Goal: Task Accomplishment & Management: Complete application form

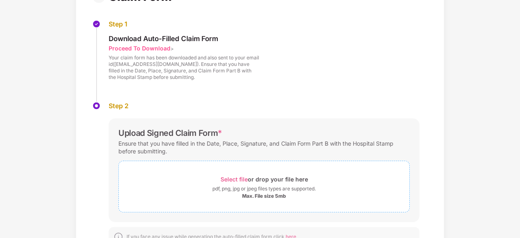
scroll to position [104, 0]
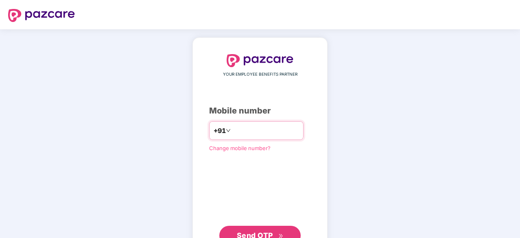
scroll to position [20, 0]
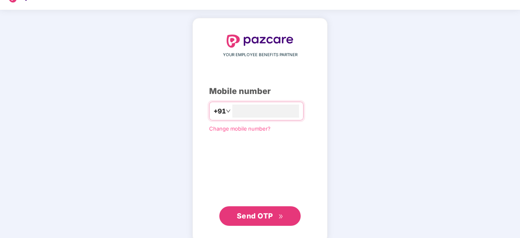
type input "**********"
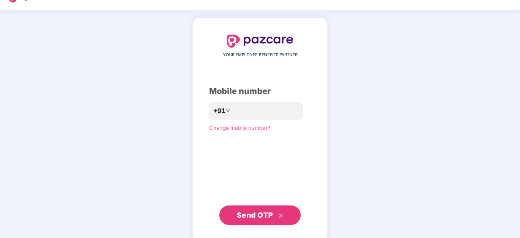
click at [259, 211] on span "Send OTP" at bounding box center [255, 215] width 36 height 9
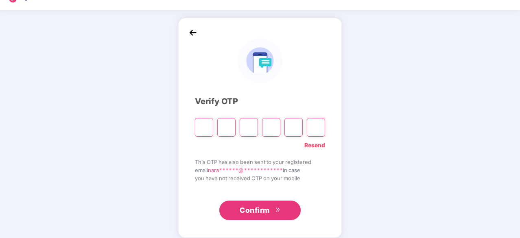
paste input "*"
type input "*"
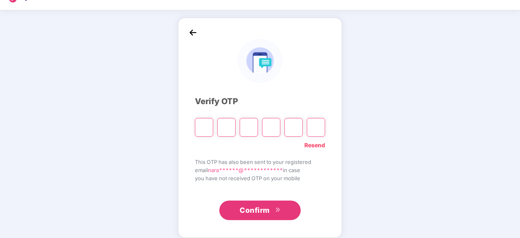
type input "*"
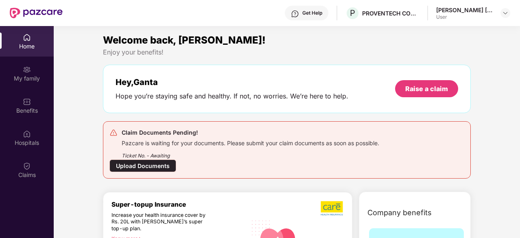
click at [154, 167] on div "Upload Documents" at bounding box center [142, 165] width 67 height 13
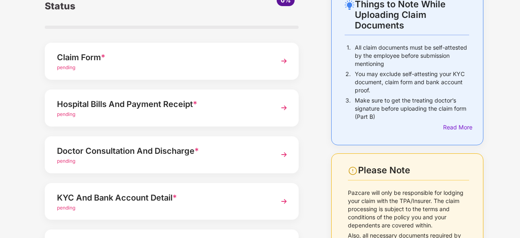
scroll to position [0, 0]
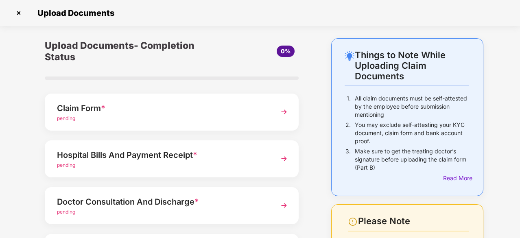
click at [62, 119] on span "pending" at bounding box center [66, 118] width 18 height 6
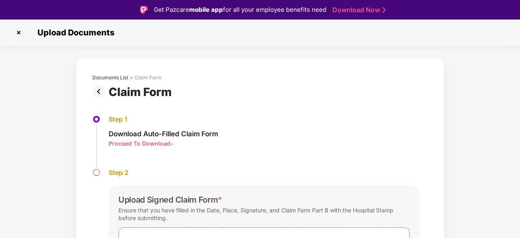
scroll to position [76, 0]
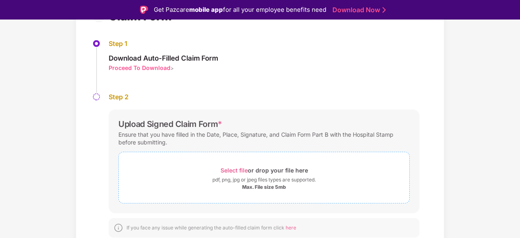
click at [227, 167] on span "Select file" at bounding box center [233, 170] width 27 height 7
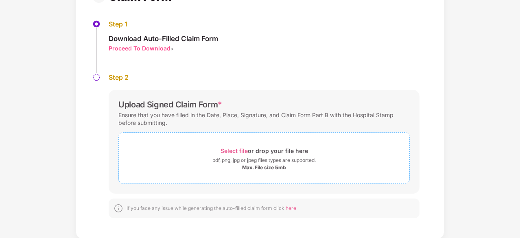
click at [226, 150] on span "Select file" at bounding box center [233, 150] width 27 height 7
click at [233, 151] on span "Select file" at bounding box center [233, 150] width 27 height 7
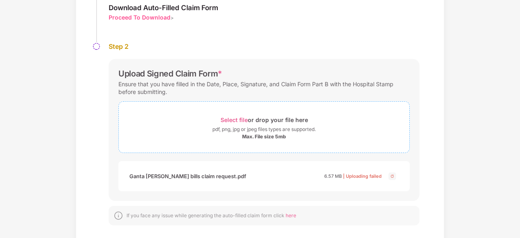
scroll to position [109, 0]
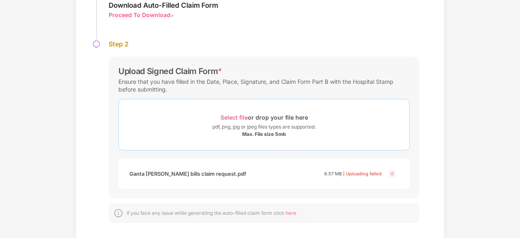
click at [243, 118] on span "Select file" at bounding box center [233, 117] width 27 height 7
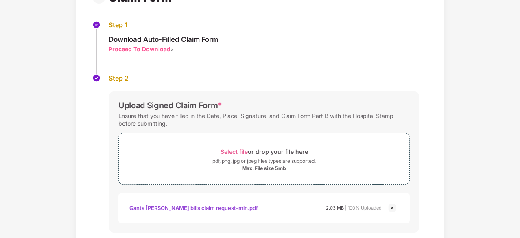
scroll to position [135, 0]
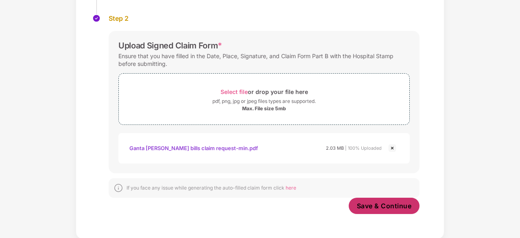
click at [392, 208] on span "Save & Continue" at bounding box center [384, 205] width 55 height 9
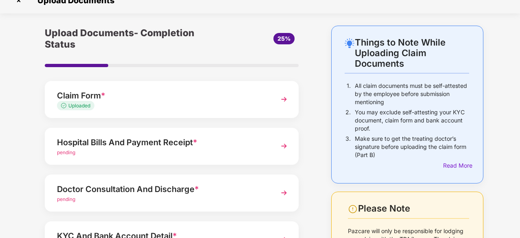
scroll to position [10, 0]
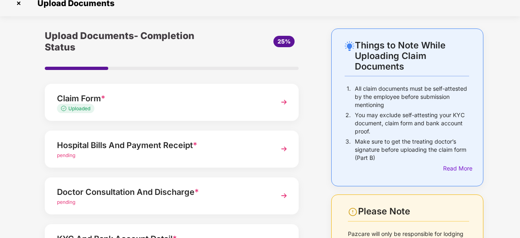
click at [121, 148] on div "Hospital Bills And Payment Receipt *" at bounding box center [162, 145] width 210 height 13
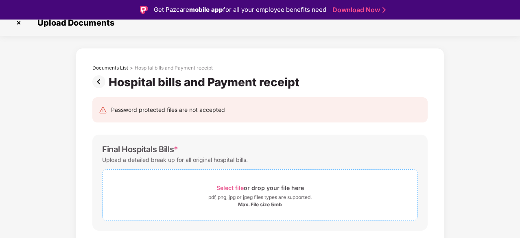
click at [225, 186] on span "Select file" at bounding box center [229, 187] width 27 height 7
click at [235, 189] on span "Select file" at bounding box center [229, 187] width 27 height 7
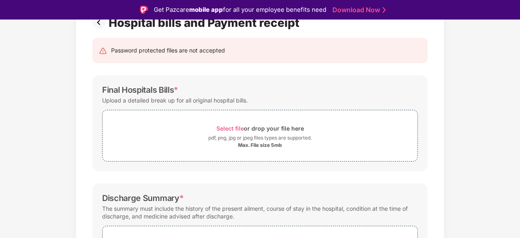
scroll to position [70, 0]
click at [236, 128] on span "Select file" at bounding box center [229, 127] width 27 height 7
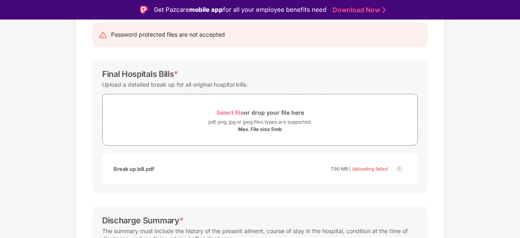
scroll to position [83, 0]
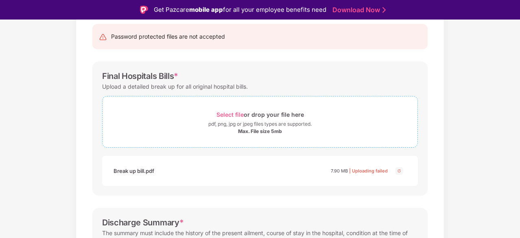
click at [230, 118] on div "Select file or drop your file here" at bounding box center [259, 114] width 87 height 11
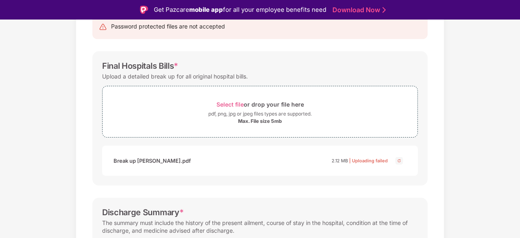
scroll to position [66, 0]
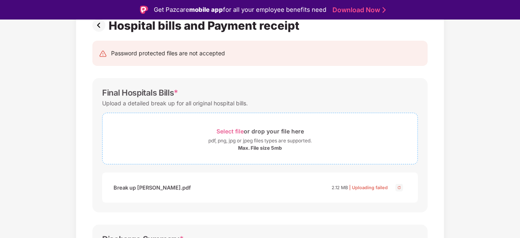
click at [223, 131] on span "Select file" at bounding box center [229, 131] width 27 height 7
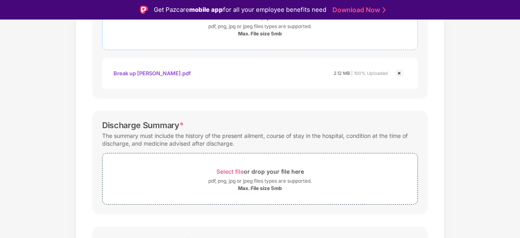
scroll to position [212, 0]
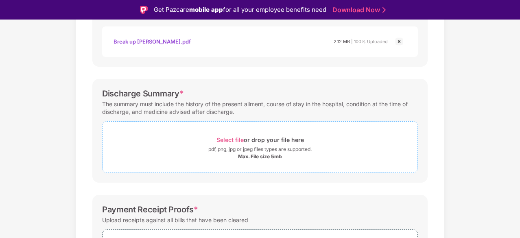
click at [233, 138] on span "Select file" at bounding box center [229, 139] width 27 height 7
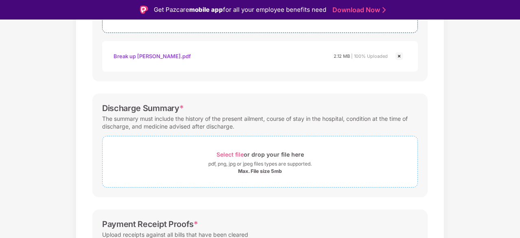
scroll to position [199, 0]
click at [223, 155] on span "Select file" at bounding box center [229, 153] width 27 height 7
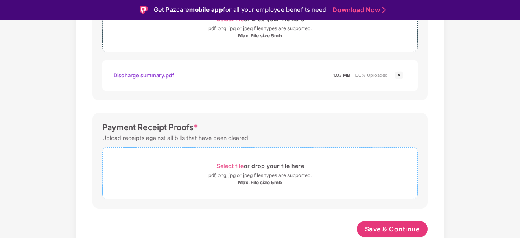
scroll to position [332, 0]
click at [225, 167] on span "Select file" at bounding box center [229, 166] width 27 height 7
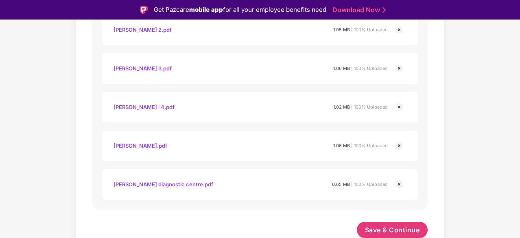
scroll to position [20, 0]
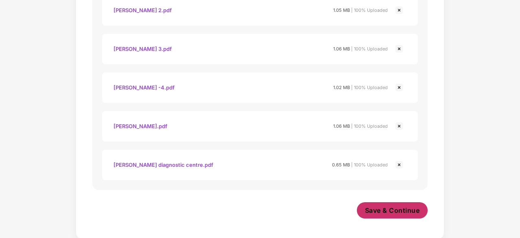
click at [385, 207] on span "Save & Continue" at bounding box center [392, 210] width 55 height 9
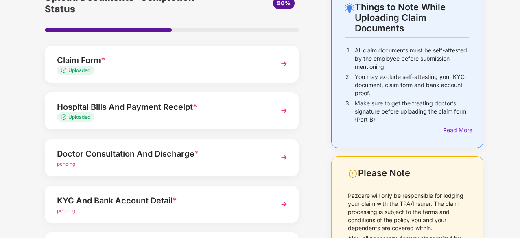
scroll to position [48, 0]
click at [66, 164] on span "pending" at bounding box center [66, 163] width 18 height 6
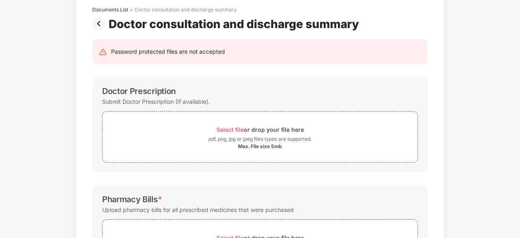
scroll to position [0, 0]
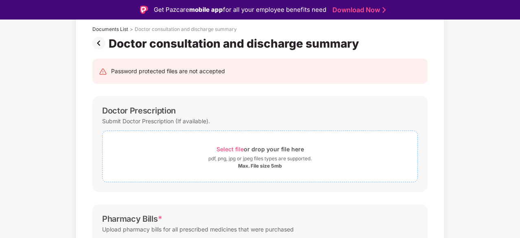
click at [231, 149] on span "Select file" at bounding box center [229, 149] width 27 height 7
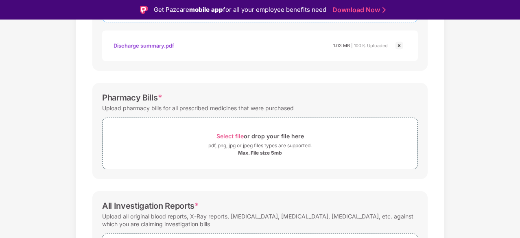
scroll to position [209, 0]
click at [233, 130] on div "Select file or drop your file here" at bounding box center [259, 135] width 87 height 11
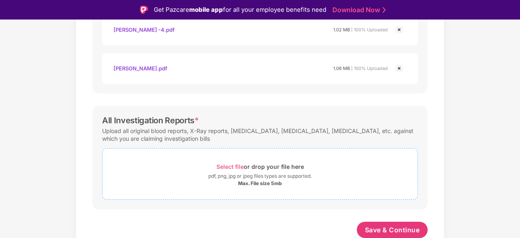
scroll to position [20, 0]
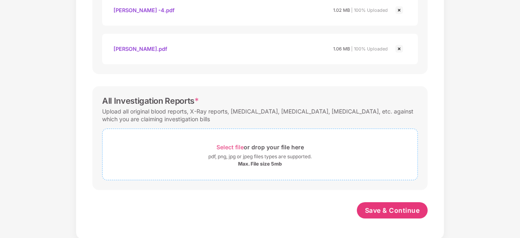
click at [218, 142] on div "Select file or drop your file here" at bounding box center [259, 147] width 87 height 11
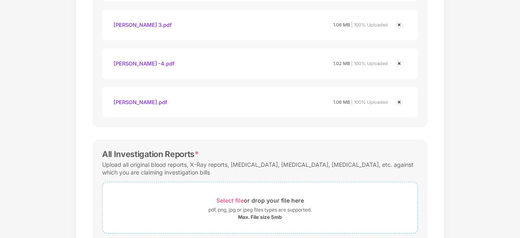
scroll to position [526, 0]
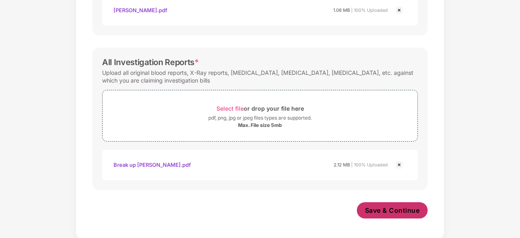
click at [391, 203] on button "Save & Continue" at bounding box center [392, 210] width 71 height 16
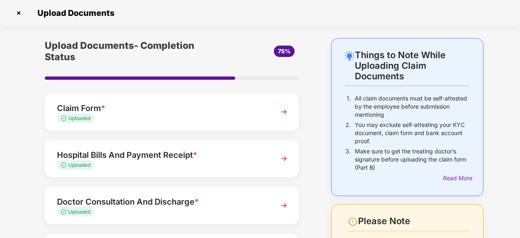
scroll to position [133, 0]
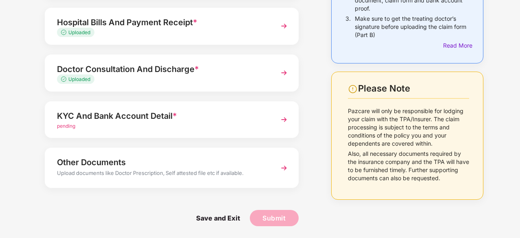
click at [113, 127] on div "pending" at bounding box center [162, 126] width 210 height 8
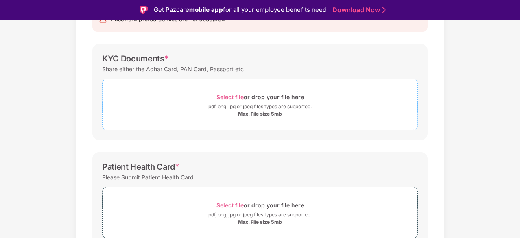
scroll to position [100, 0]
click at [233, 102] on div "Select file or drop your file here" at bounding box center [259, 97] width 87 height 11
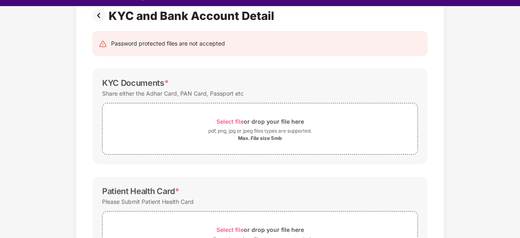
scroll to position [63, 0]
click at [232, 121] on span "Select file" at bounding box center [229, 121] width 27 height 7
click at [234, 119] on span "Select file" at bounding box center [229, 121] width 27 height 7
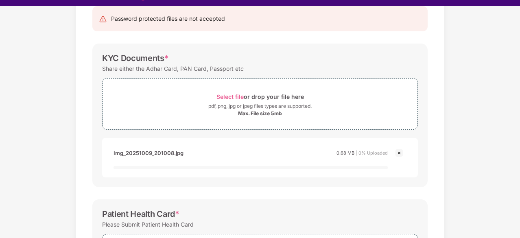
scroll to position [88, 0]
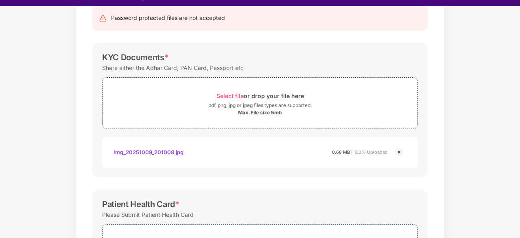
click at [396, 152] on img at bounding box center [399, 152] width 10 height 10
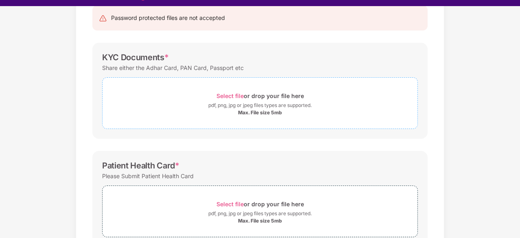
click at [234, 96] on span "Select file" at bounding box center [229, 95] width 27 height 7
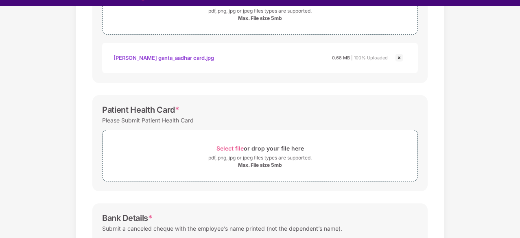
scroll to position [186, 0]
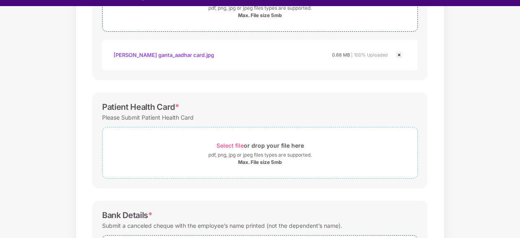
click at [228, 144] on span "Select file" at bounding box center [229, 145] width 27 height 7
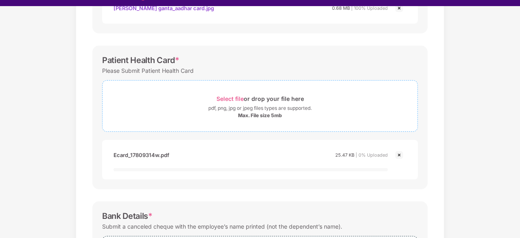
scroll to position [233, 0]
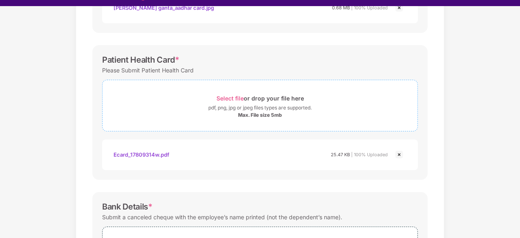
click at [230, 96] on span "Select file" at bounding box center [229, 98] width 27 height 7
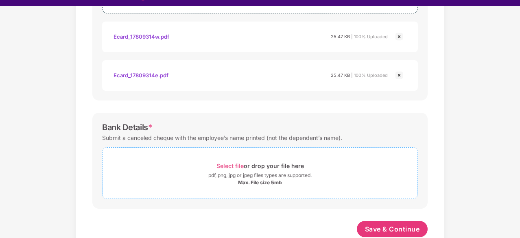
scroll to position [363, 0]
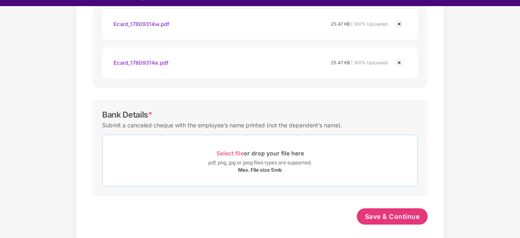
click at [230, 153] on span "Select file" at bounding box center [229, 153] width 27 height 7
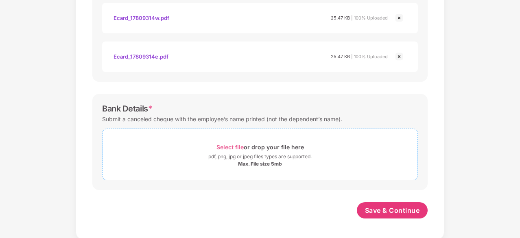
click at [225, 142] on div "Select file or drop your file here" at bounding box center [259, 147] width 87 height 11
click at [236, 146] on span "Select file" at bounding box center [229, 147] width 27 height 7
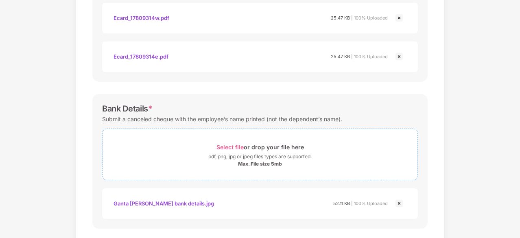
scroll to position [402, 0]
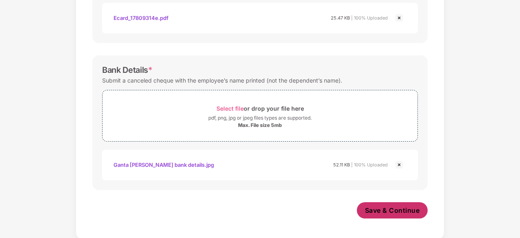
click at [399, 212] on span "Save & Continue" at bounding box center [392, 210] width 55 height 9
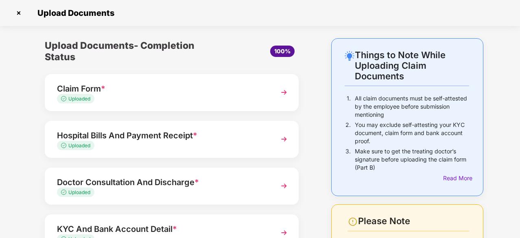
scroll to position [113, 0]
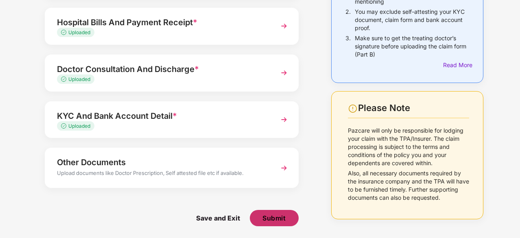
click at [270, 223] on button "Submit" at bounding box center [274, 218] width 49 height 16
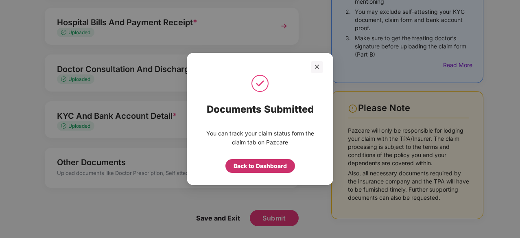
click at [242, 166] on div "Back to Dashboard" at bounding box center [260, 166] width 53 height 9
click at [248, 167] on div "Back to claim page" at bounding box center [260, 166] width 53 height 9
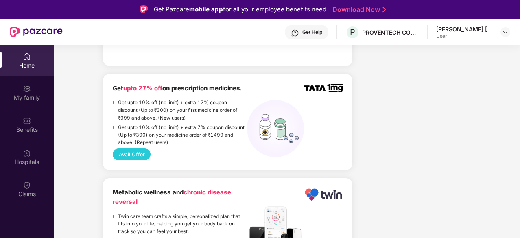
scroll to position [668, 0]
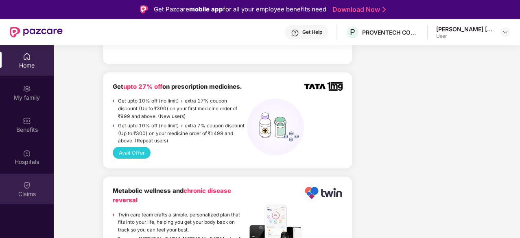
click at [39, 188] on div "Claims" at bounding box center [27, 189] width 54 height 31
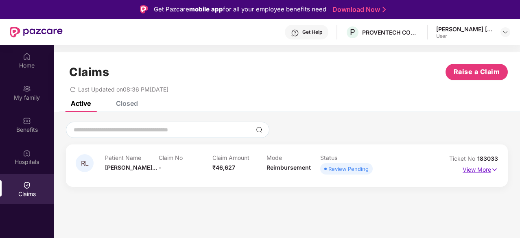
click at [494, 166] on img at bounding box center [494, 169] width 7 height 9
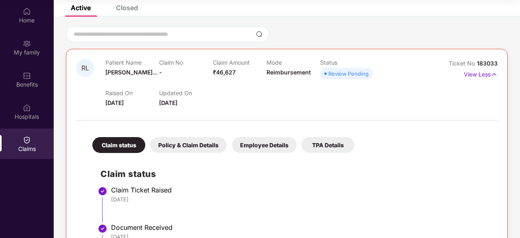
scroll to position [113, 0]
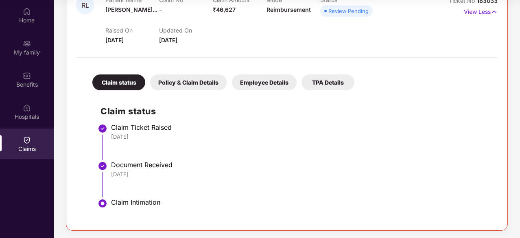
click at [182, 80] on div "Policy & Claim Details" at bounding box center [188, 82] width 76 height 16
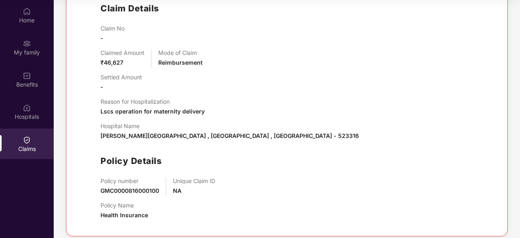
scroll to position [222, 0]
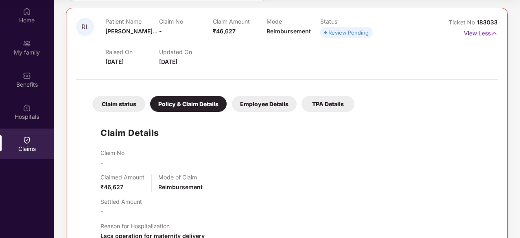
click at [255, 100] on div "Employee Details" at bounding box center [264, 104] width 65 height 16
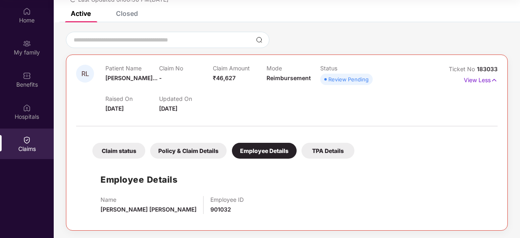
click at [331, 154] on div "TPA Details" at bounding box center [327, 151] width 53 height 16
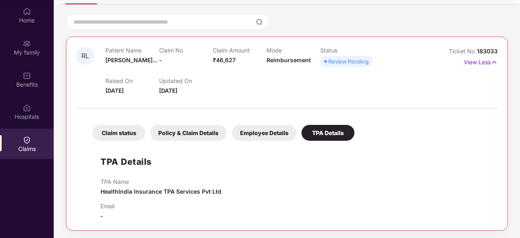
scroll to position [58, 0]
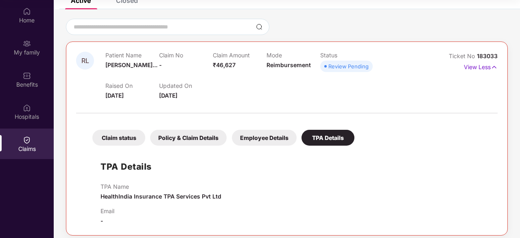
click at [129, 138] on div "Claim status" at bounding box center [118, 138] width 53 height 16
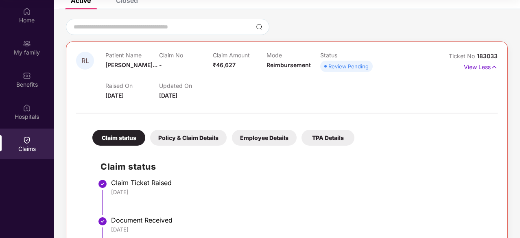
scroll to position [113, 0]
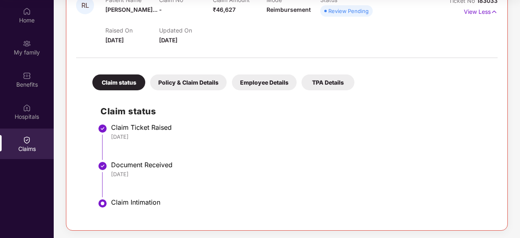
click at [175, 87] on div "Policy & Claim Details" at bounding box center [188, 82] width 76 height 16
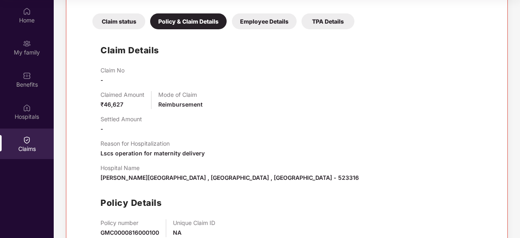
scroll to position [222, 0]
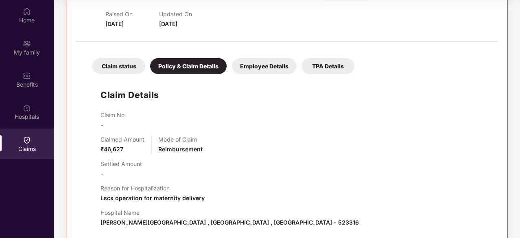
click at [242, 67] on div "Employee Details" at bounding box center [264, 66] width 65 height 16
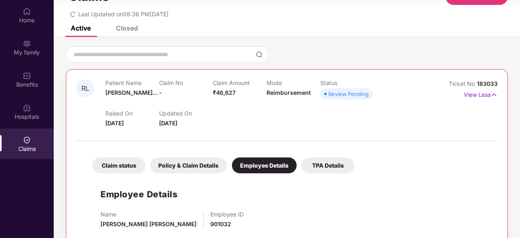
scroll to position [22, 0]
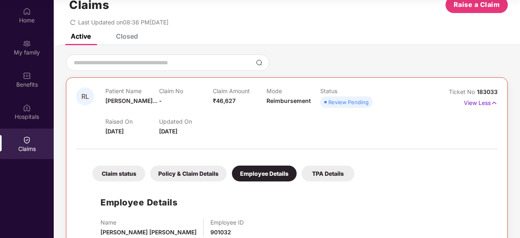
click at [112, 177] on div "Claim status" at bounding box center [118, 174] width 53 height 16
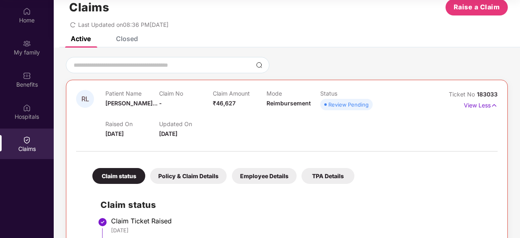
scroll to position [18, 0]
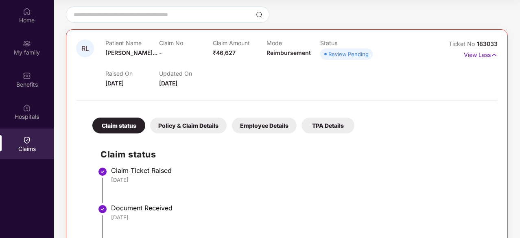
scroll to position [71, 0]
